Goal: Find specific page/section: Find specific page/section

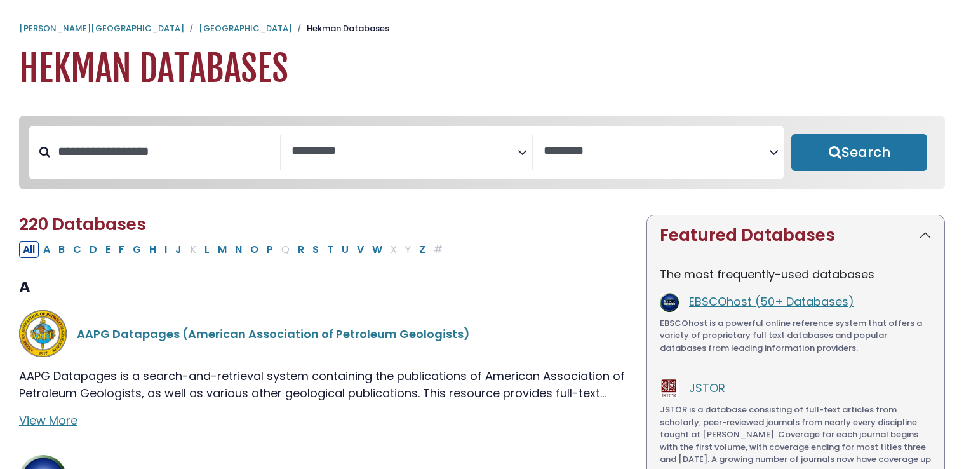
select select "Database Subject Filter"
select select "Database Vendors Filter"
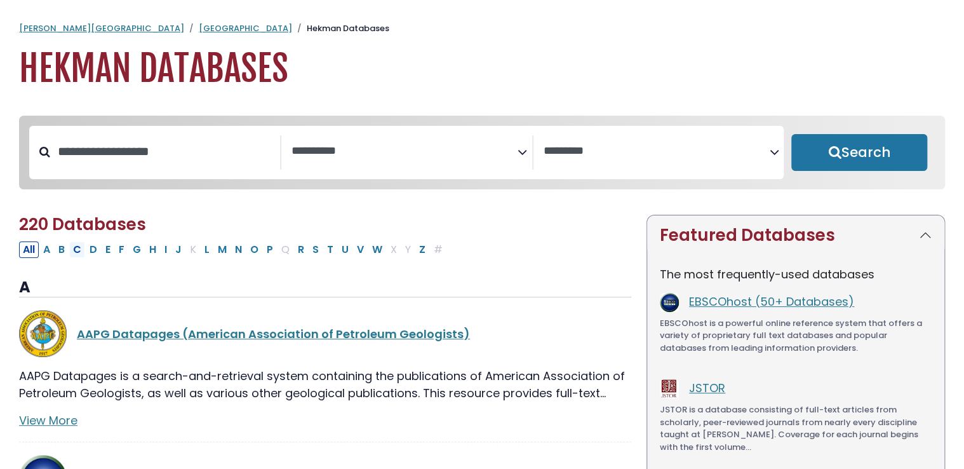
click at [76, 253] on button "C" at bounding box center [77, 249] width 16 height 17
select select "Database Subject Filter"
select select "Database Vendors Filter"
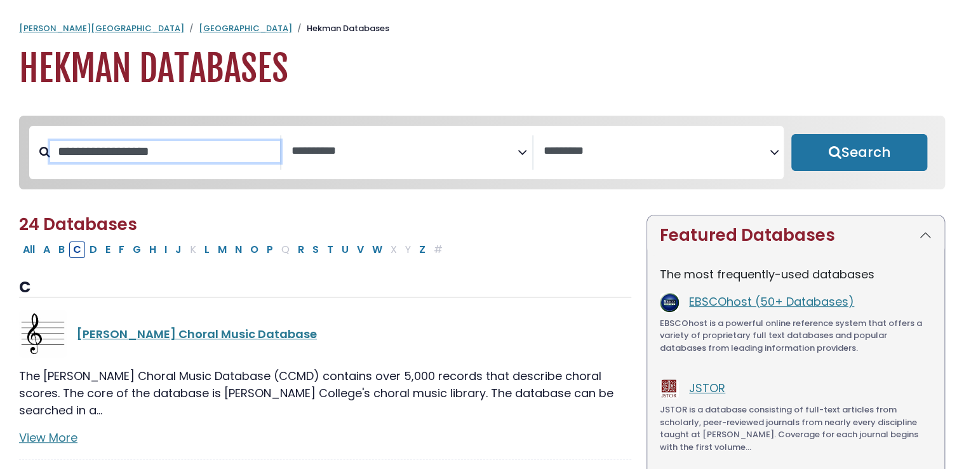
click at [61, 152] on input "Search database by title or keyword" at bounding box center [165, 151] width 230 height 21
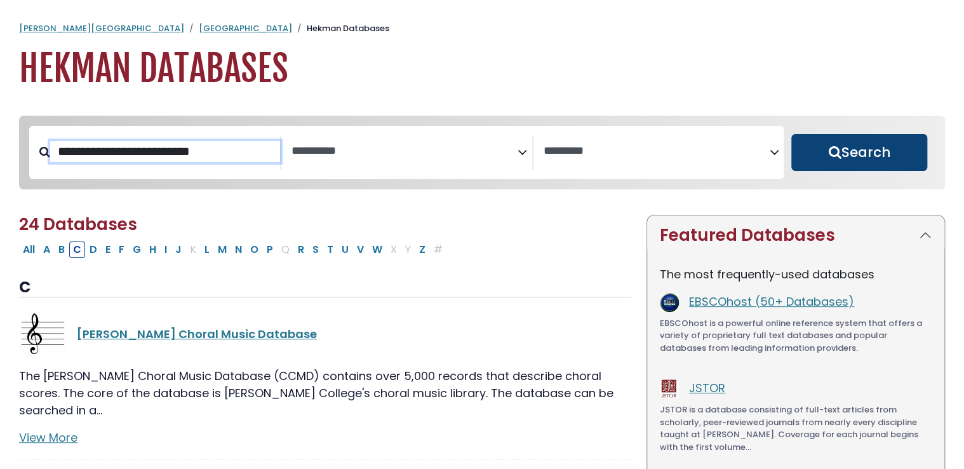
type input "**********"
click at [865, 156] on button "Search" at bounding box center [859, 152] width 136 height 37
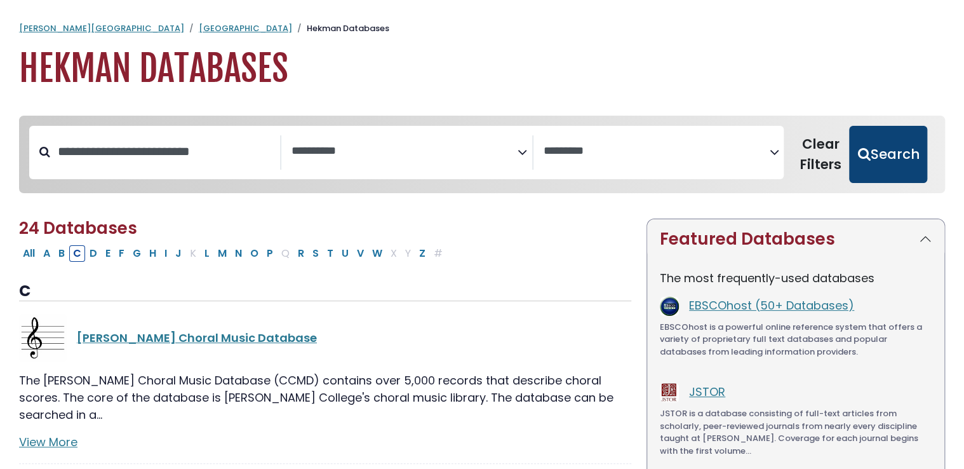
select select "Database Subject Filter"
select select "Database Vendors Filter"
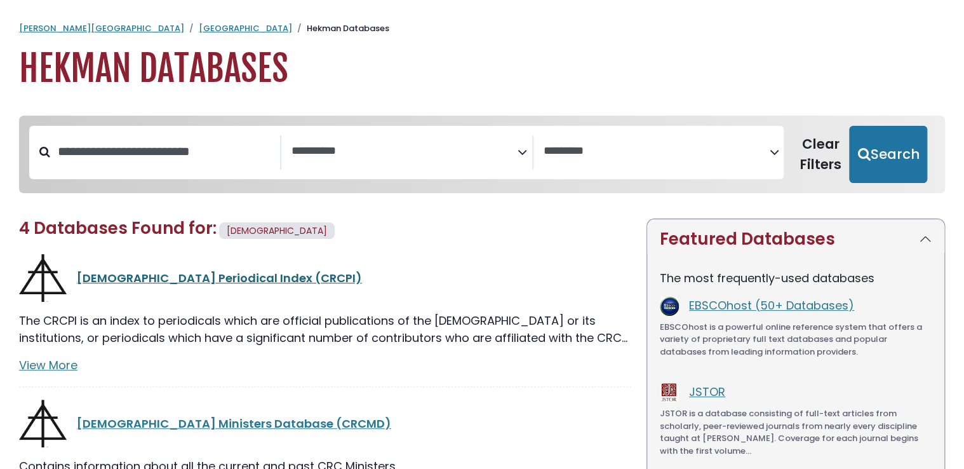
click at [262, 280] on link "[DEMOGRAPHIC_DATA] Periodical Index (CRCPI)" at bounding box center [219, 278] width 285 height 16
